Goal: Navigation & Orientation: Find specific page/section

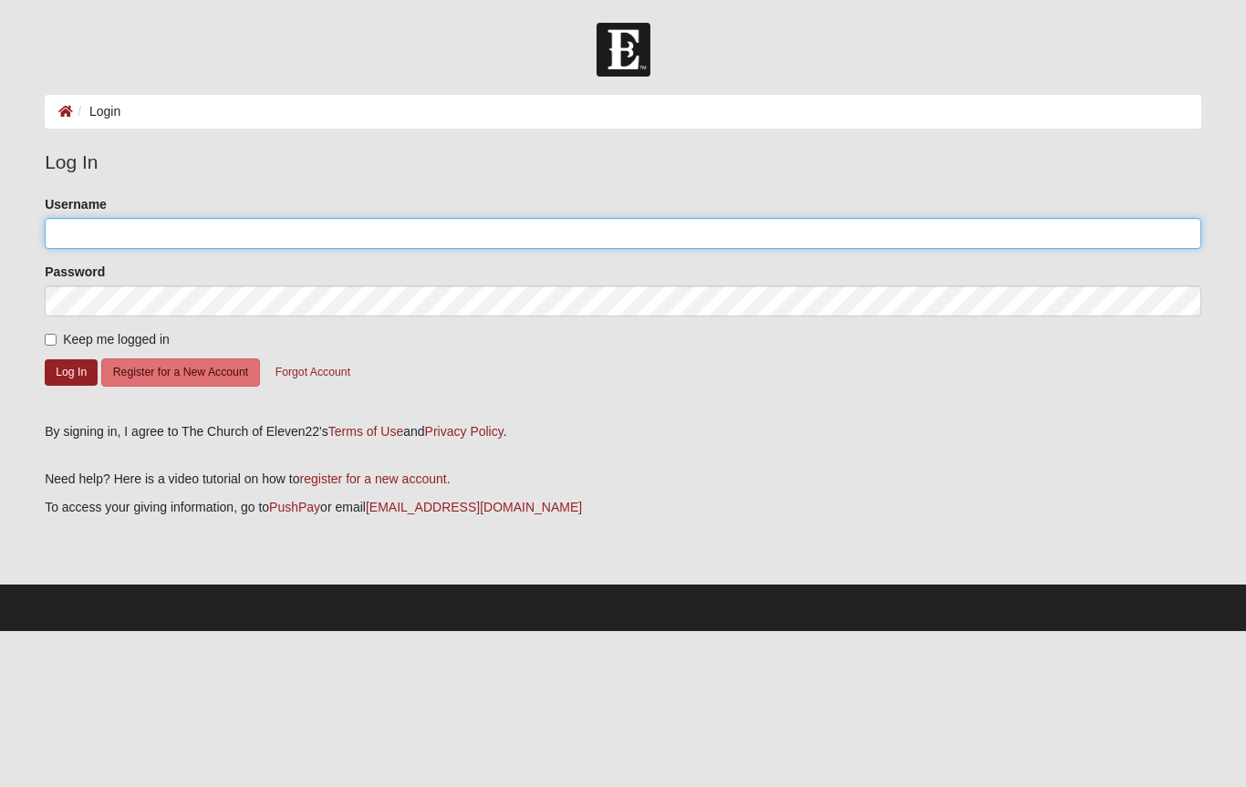
click at [135, 240] on input "Username" at bounding box center [623, 233] width 1157 height 31
type input "Karengrsgr"
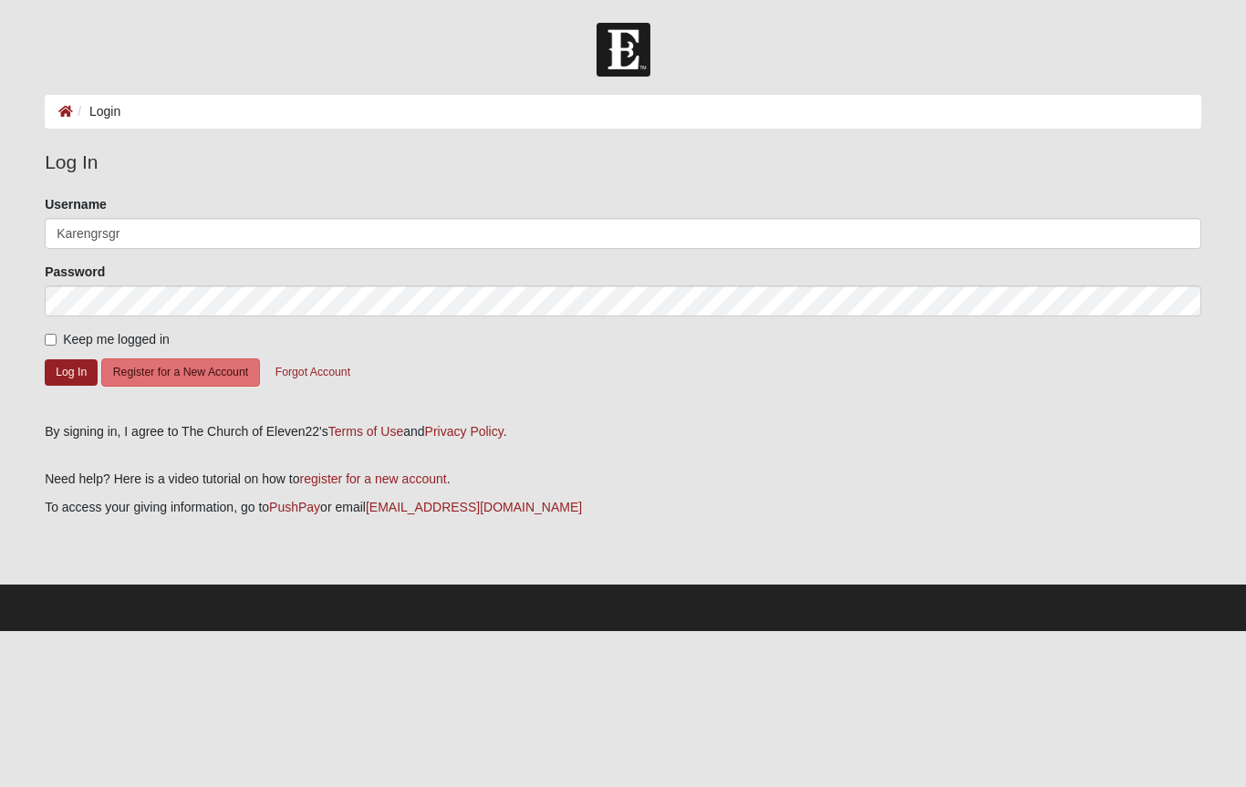
click at [55, 336] on input "Keep me logged in" at bounding box center [51, 340] width 12 height 12
checkbox input "true"
click at [73, 383] on button "Log In" at bounding box center [71, 372] width 53 height 26
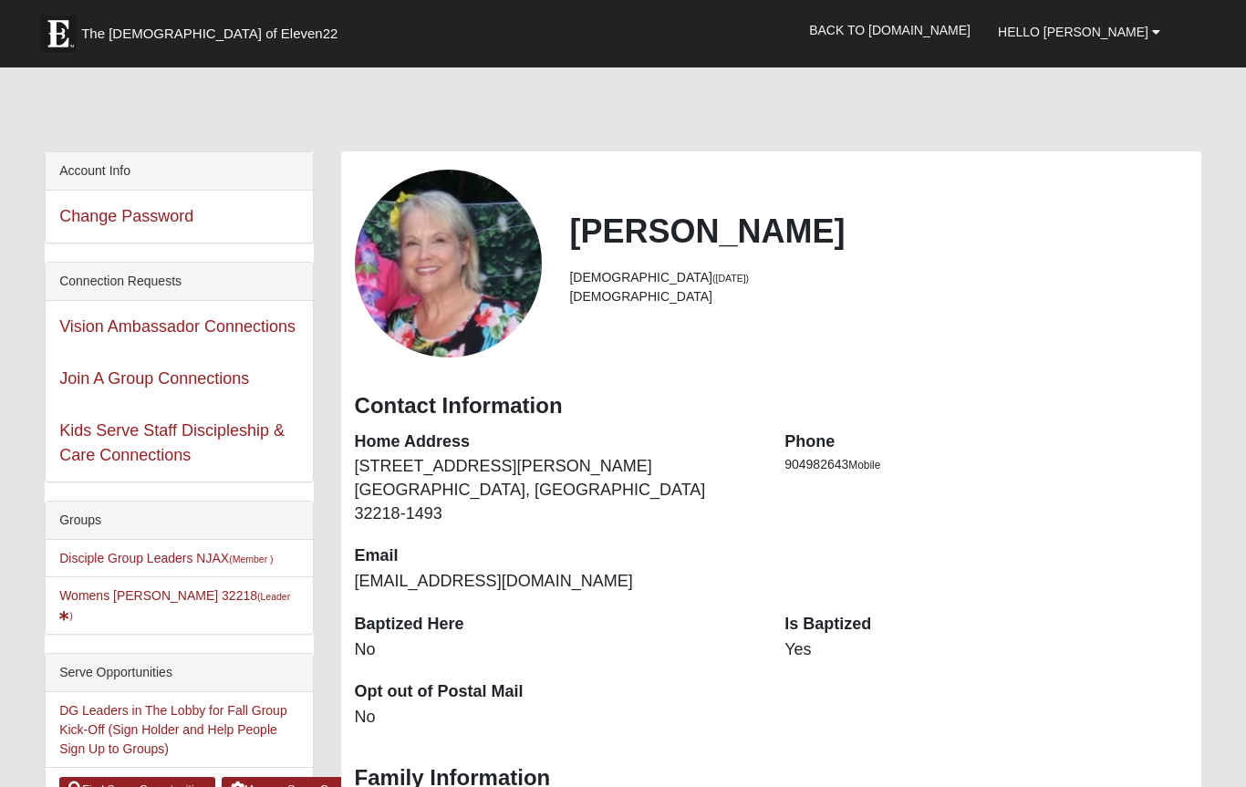
click at [126, 601] on link "Womens Grissinger 32218 (Leader )" at bounding box center [174, 605] width 231 height 34
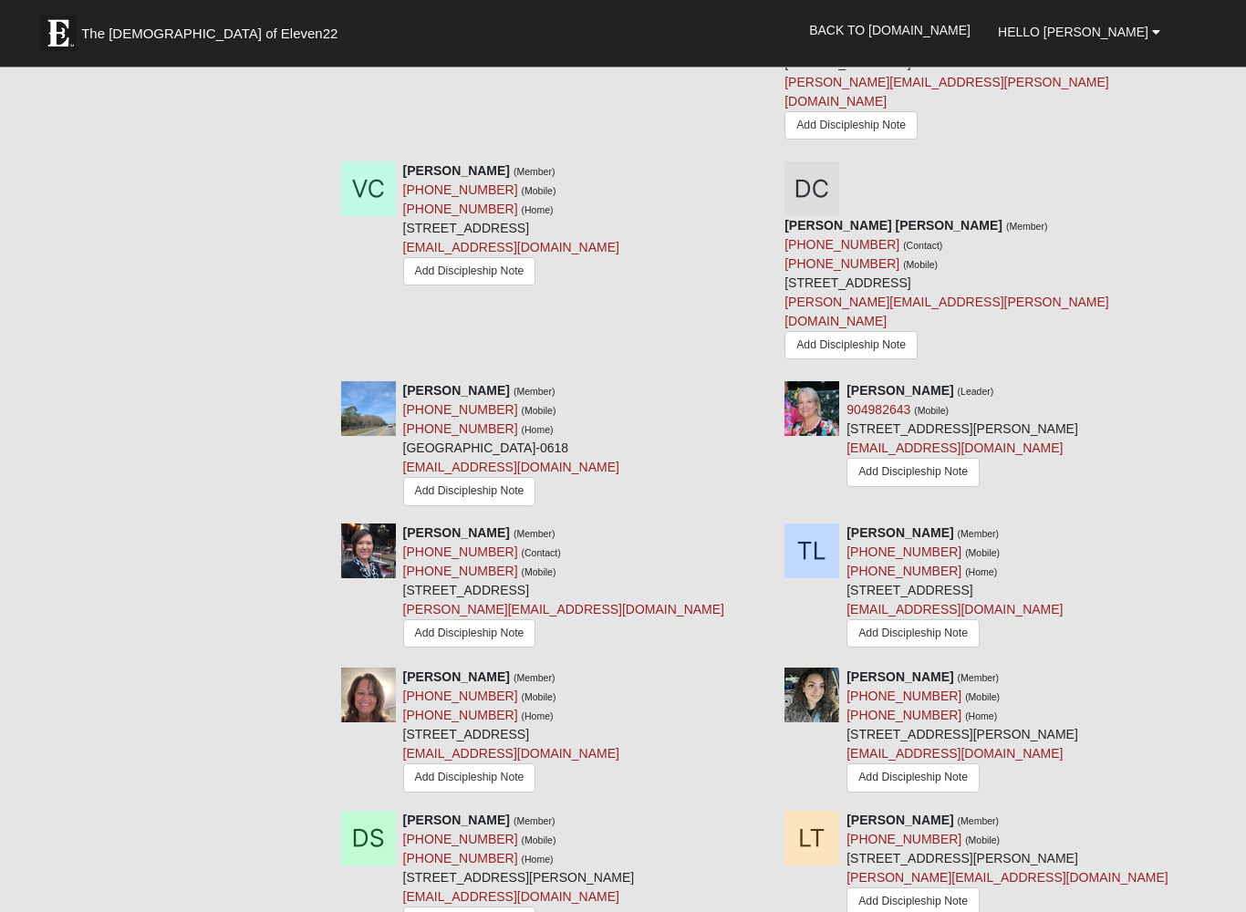
scroll to position [981, 0]
click at [446, 524] on strong "[PERSON_NAME]" at bounding box center [456, 531] width 107 height 15
